Goal: Task Accomplishment & Management: Manage account settings

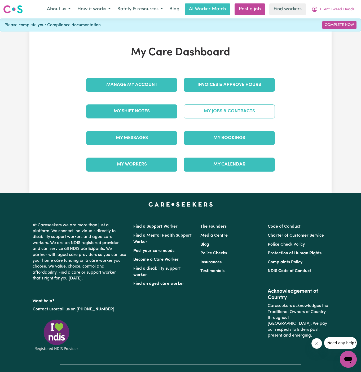
click at [236, 113] on link "My Jobs & Contracts" at bounding box center [228, 112] width 91 height 14
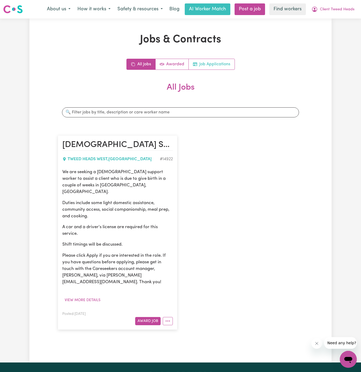
click at [221, 64] on link "Job Applications" at bounding box center [211, 64] width 46 height 11
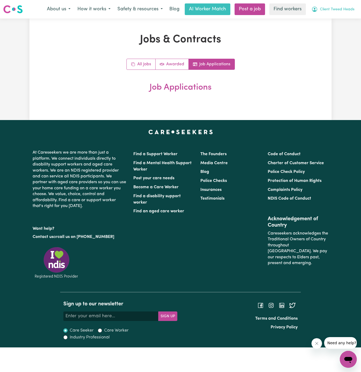
click at [337, 8] on span "Client Tweed Heads" at bounding box center [337, 10] width 34 height 6
click at [336, 22] on link "My Dashboard" at bounding box center [336, 21] width 42 height 10
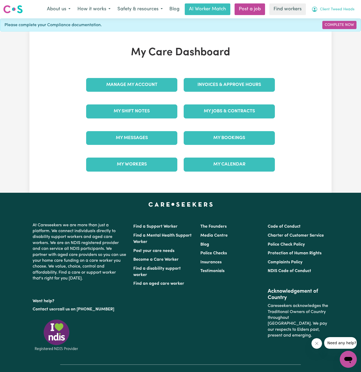
click at [341, 11] on span "Client Tweed Heads" at bounding box center [337, 10] width 34 height 6
click at [341, 28] on link "Logout" at bounding box center [336, 30] width 42 height 10
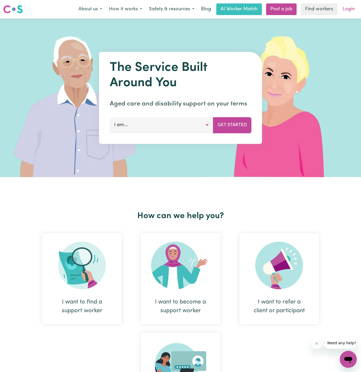
click at [343, 10] on link "Login" at bounding box center [348, 9] width 18 height 12
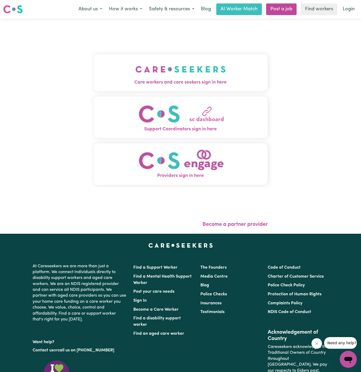
click at [182, 92] on div "Care workers and care seekers sign in here Support Coordinators sign in here Pr…" at bounding box center [180, 122] width 174 height 186
click at [182, 77] on img "Care workers and care seekers sign in here" at bounding box center [180, 70] width 90 height 20
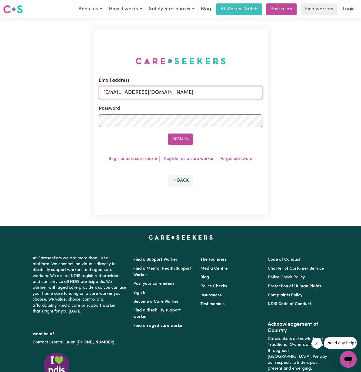
drag, startPoint x: 131, startPoint y: 93, endPoint x: 318, endPoint y: 96, distance: 186.9
click at [318, 96] on div "Email address [EMAIL_ADDRESS][DOMAIN_NAME] Password Sign In Register as a care …" at bounding box center [180, 123] width 361 height 208
paste input "ClientAshfieldDM"
type input "[EMAIL_ADDRESS][DOMAIN_NAME]"
click at [168, 134] on button "Sign In" at bounding box center [180, 140] width 25 height 12
